Goal: Task Accomplishment & Management: Manage account settings

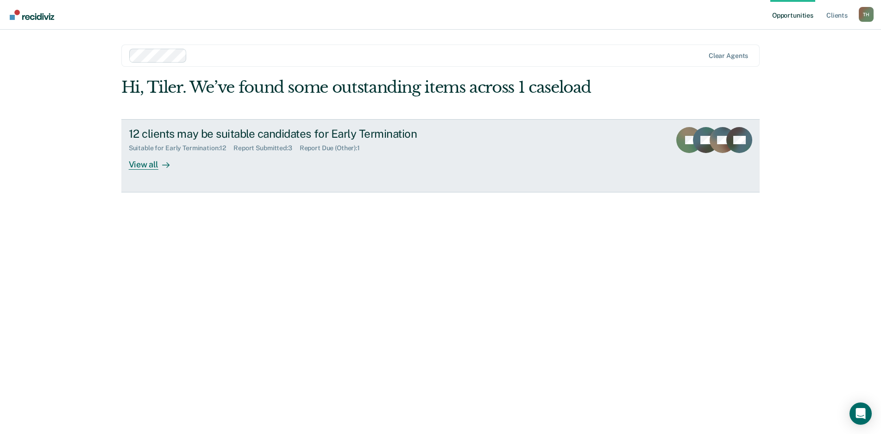
drag, startPoint x: 0, startPoint y: 0, endPoint x: 308, endPoint y: 149, distance: 342.3
click at [308, 149] on div "Report Due (Other) : 1" at bounding box center [334, 148] width 68 height 8
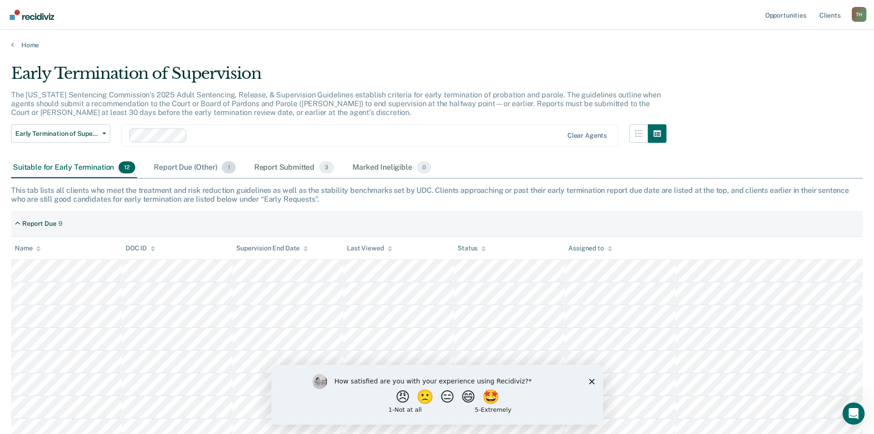
click at [201, 164] on div "Report Due (Other) 1" at bounding box center [194, 168] width 85 height 20
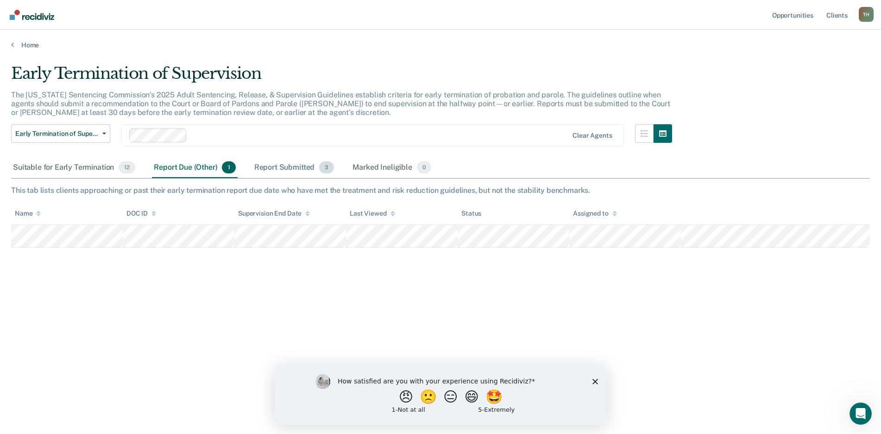
click at [288, 172] on div "Report Submitted 3" at bounding box center [295, 168] width 84 height 20
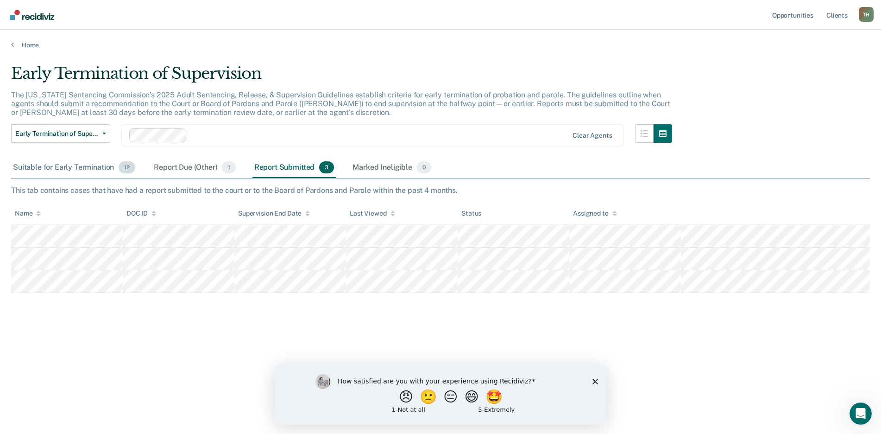
click at [93, 171] on div "Suitable for Early Termination 12" at bounding box center [74, 168] width 126 height 20
